Goal: Use online tool/utility: Utilize a website feature to perform a specific function

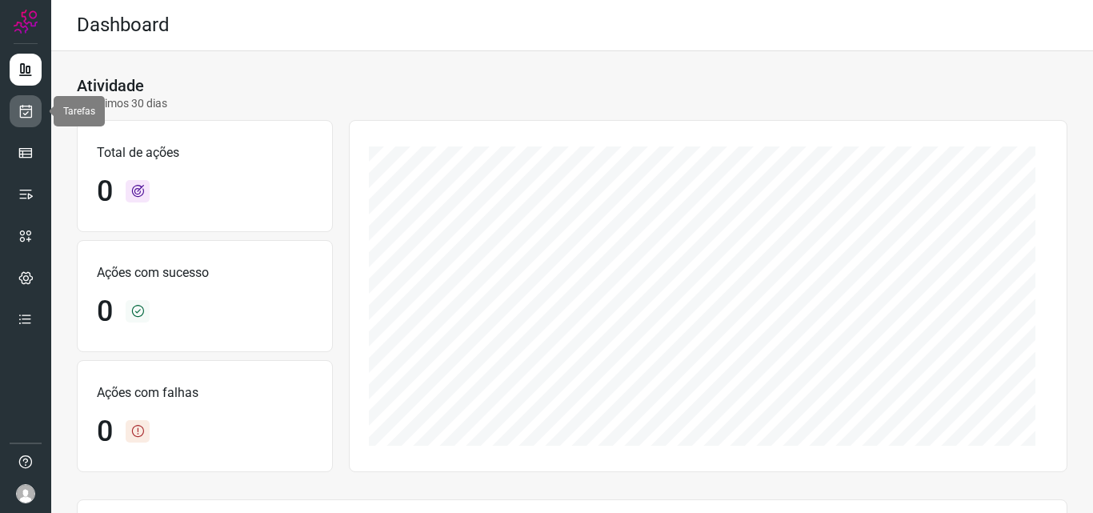
click at [26, 113] on icon at bounding box center [26, 111] width 17 height 16
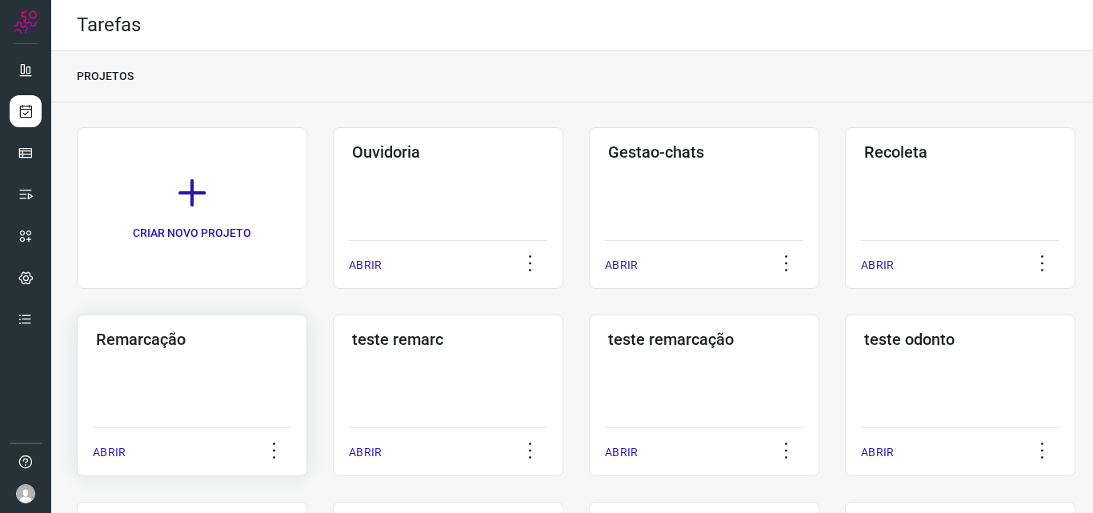
click at [169, 383] on div "Remarcação ABRIR" at bounding box center [192, 395] width 230 height 162
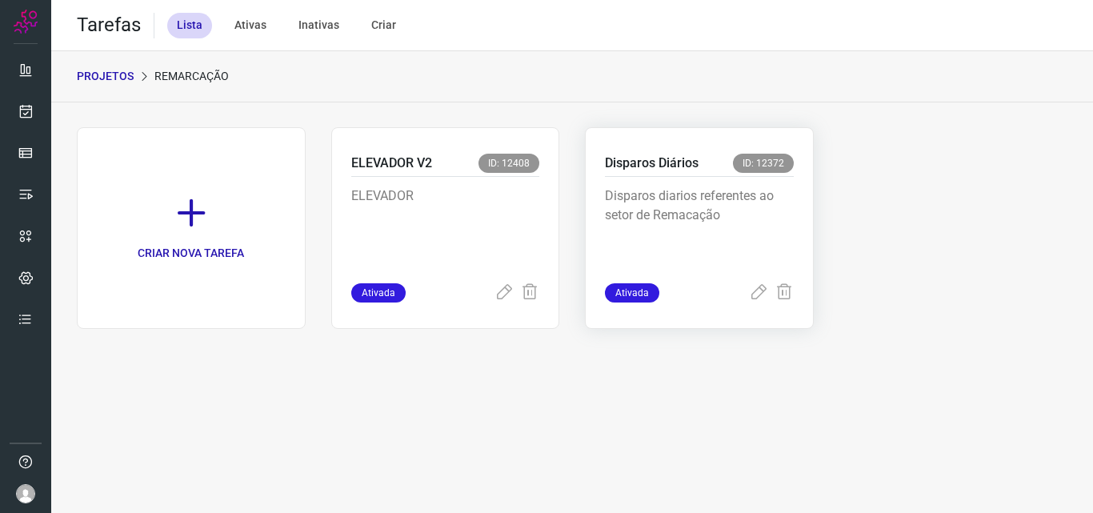
click at [644, 235] on p "Disparos diarios referentes ao setor de Remacação" at bounding box center [699, 226] width 189 height 80
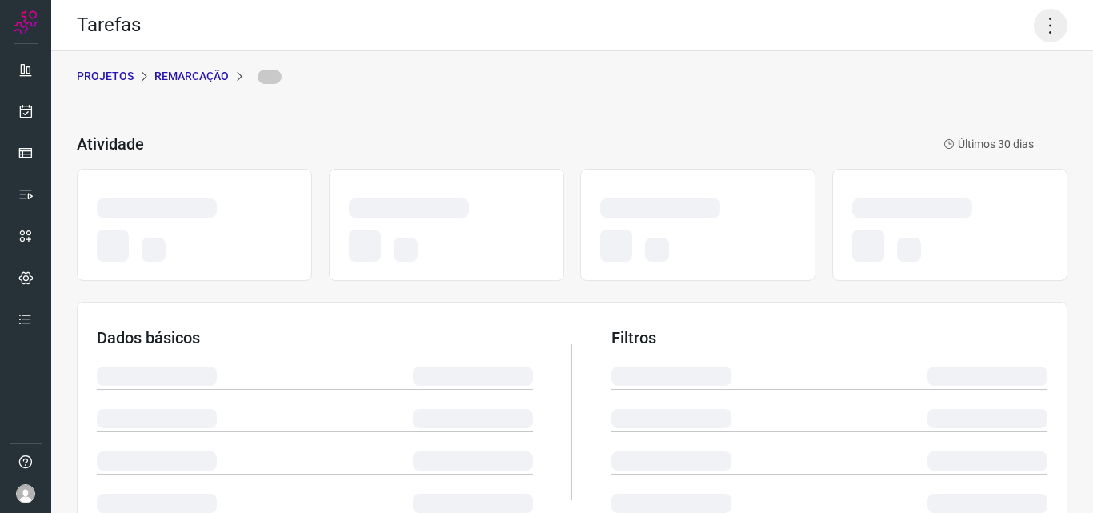
click at [1034, 30] on icon at bounding box center [1051, 26] width 34 height 34
click at [1040, 27] on icon at bounding box center [1051, 26] width 34 height 34
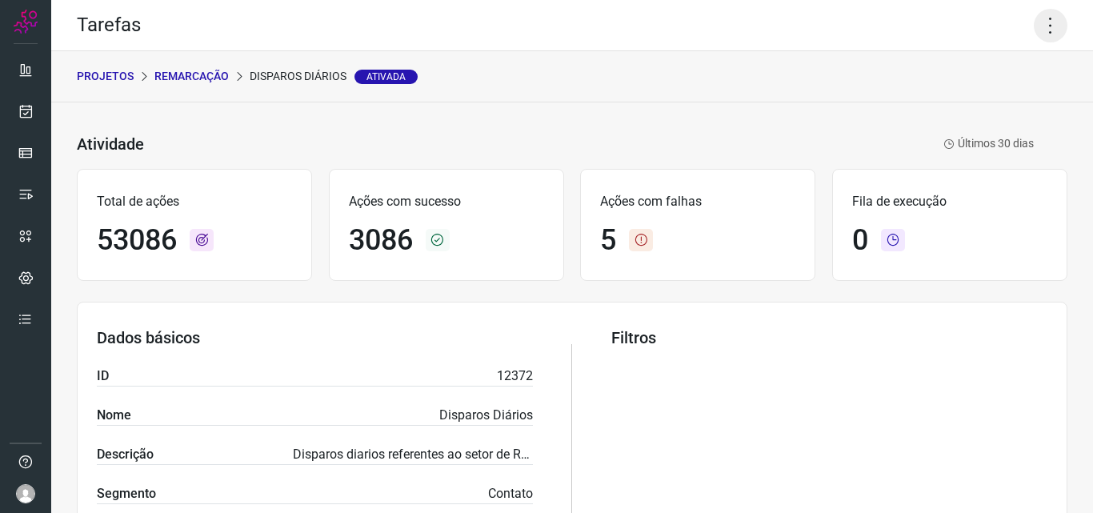
click at [1034, 34] on icon at bounding box center [1051, 26] width 34 height 34
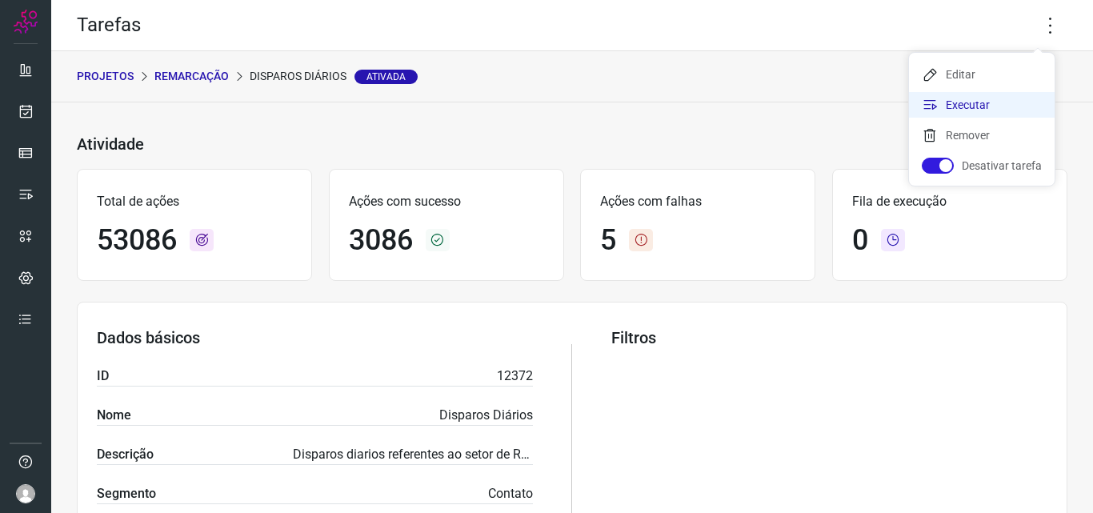
click at [987, 106] on li "Executar" at bounding box center [982, 105] width 146 height 26
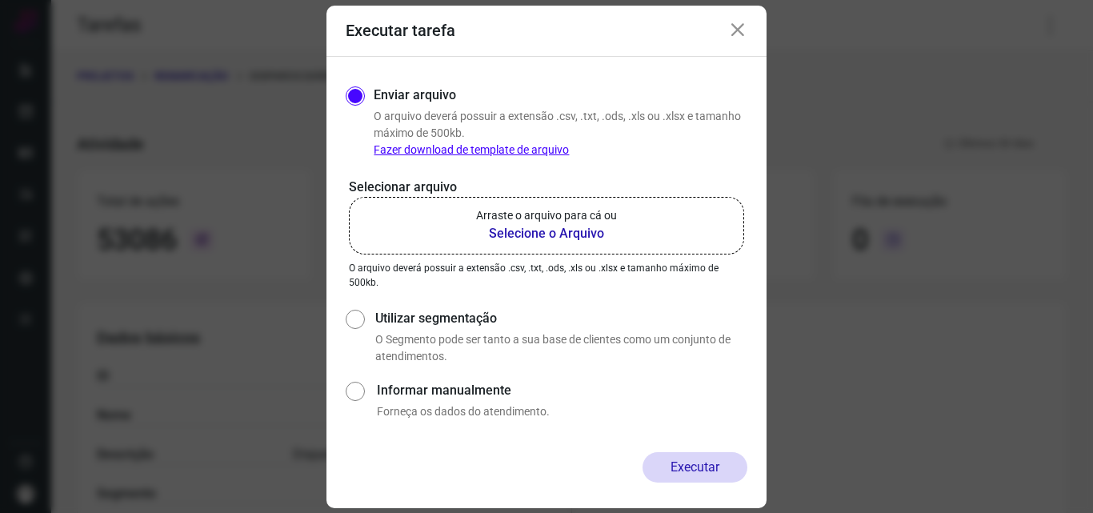
click at [590, 233] on b "Selecione o Arquivo" at bounding box center [546, 233] width 141 height 19
click at [0, 0] on input "Arraste o arquivo para cá ou Selecione o Arquivo" at bounding box center [0, 0] width 0 height 0
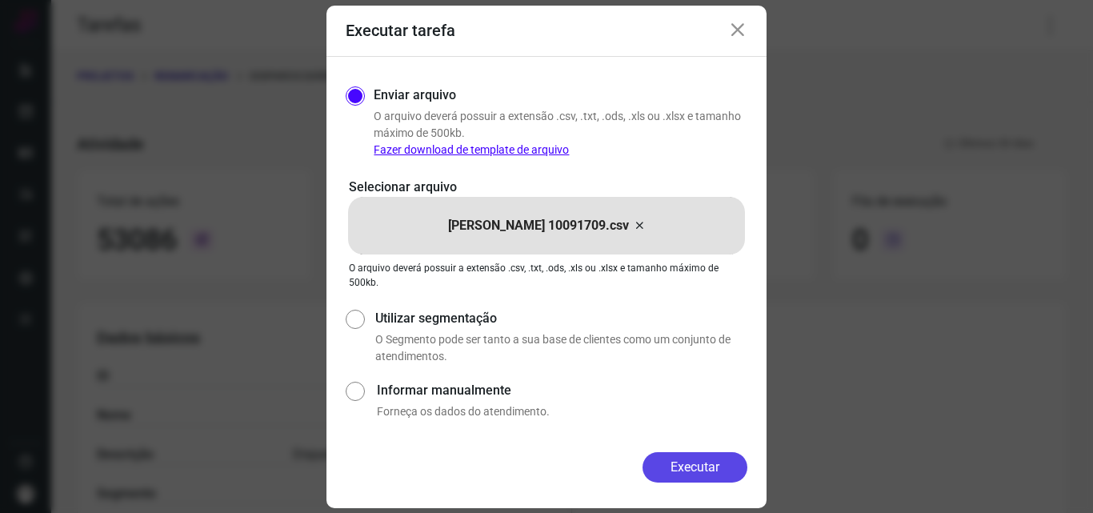
click at [683, 462] on button "Executar" at bounding box center [695, 467] width 105 height 30
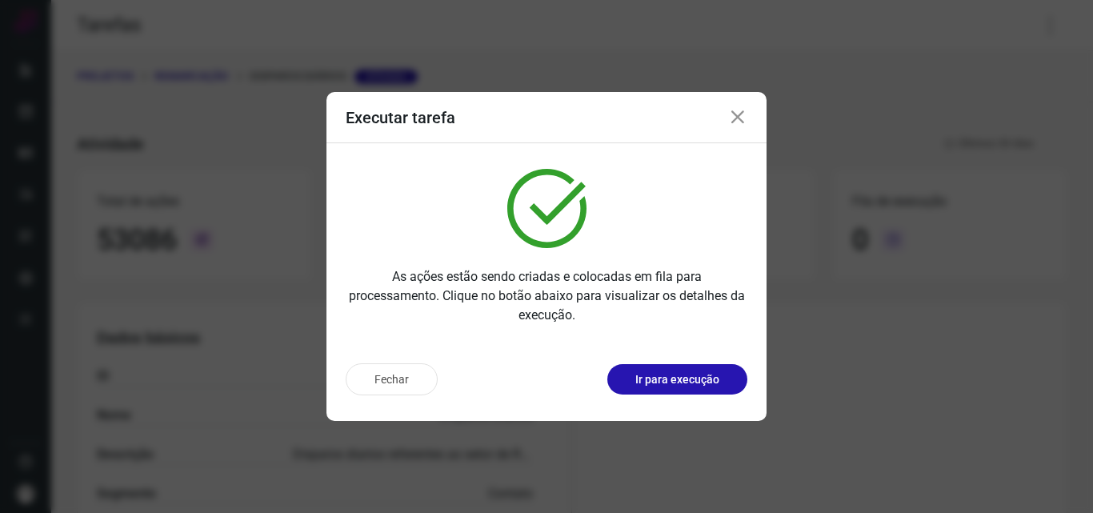
click at [651, 409] on div "Fechar Ir para execução" at bounding box center [546, 385] width 440 height 70
click at [678, 375] on p "Ir para execução" at bounding box center [677, 379] width 84 height 17
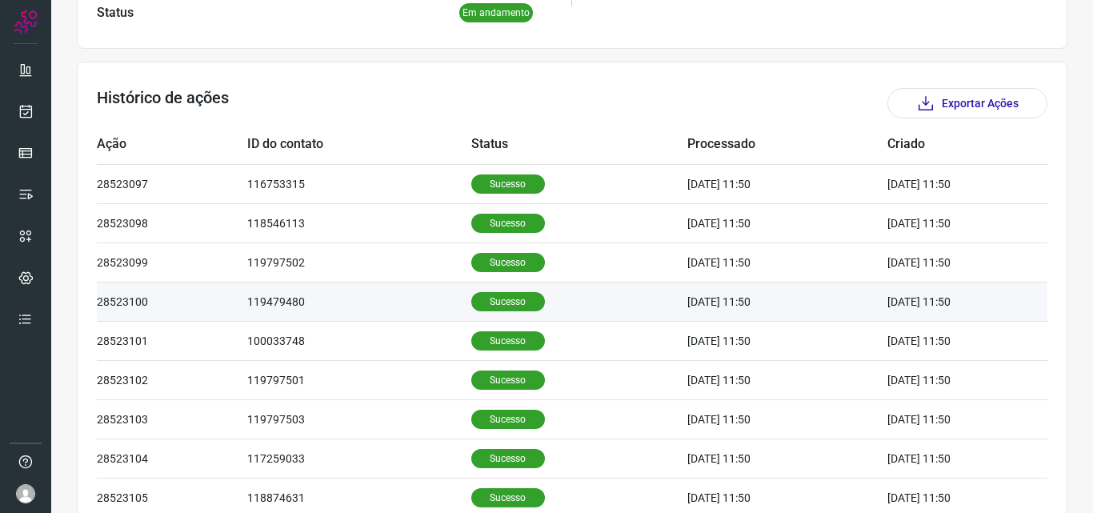
scroll to position [480, 0]
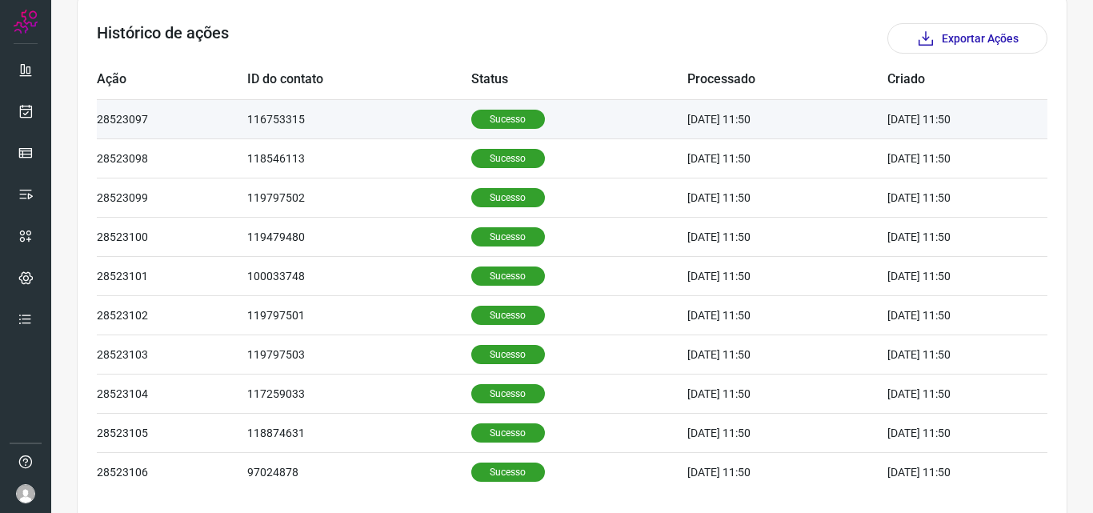
click at [482, 115] on p "Sucesso" at bounding box center [508, 119] width 74 height 19
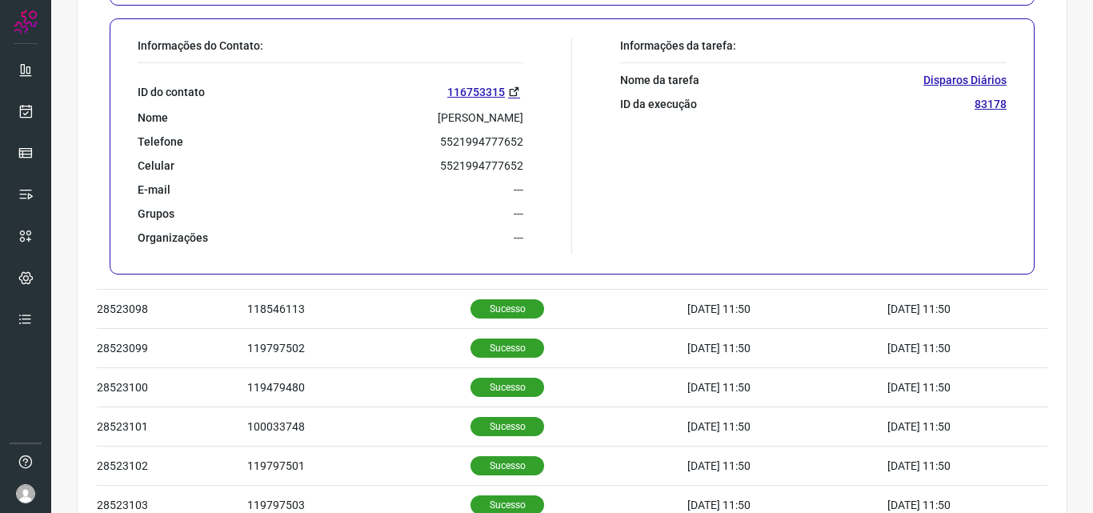
scroll to position [720, 0]
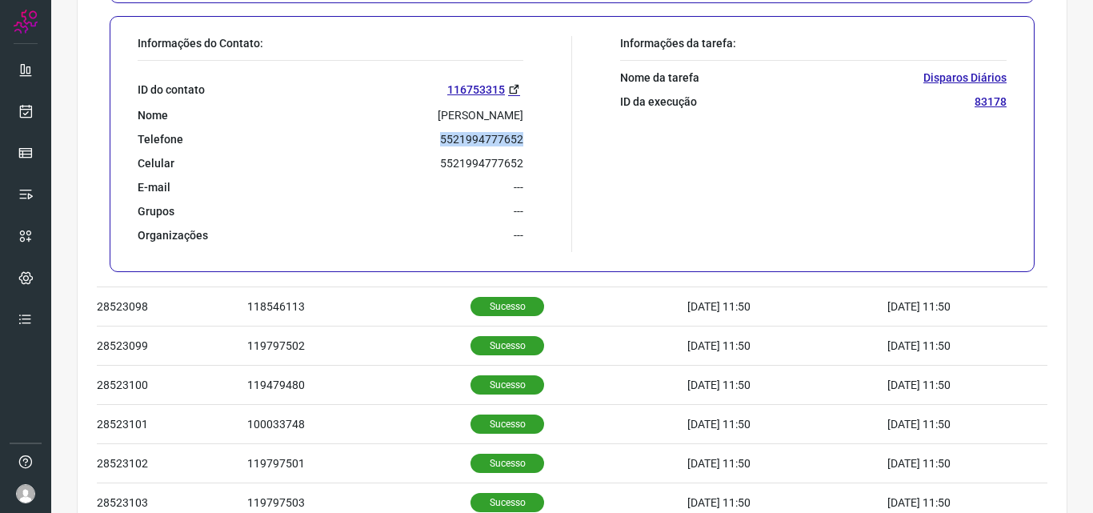
drag, startPoint x: 436, startPoint y: 138, endPoint x: 518, endPoint y: 144, distance: 81.8
click at [518, 144] on div "Informações do Contato: ID do contato 116753315 Nome [PERSON_NAME] Telefone 552…" at bounding box center [351, 144] width 442 height 216
copy p "5521994777652"
